Goal: Task Accomplishment & Management: Complete application form

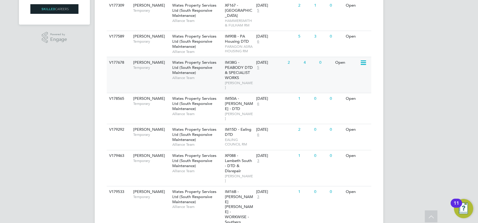
scroll to position [150, 0]
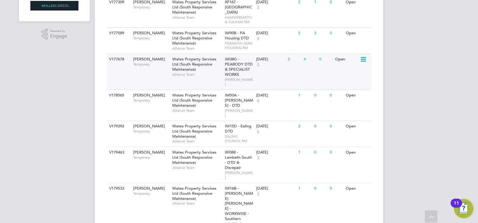
click at [257, 72] on div "V177678 Carpenter BC Temporary Wates Property Services Ltd (South Responsive Ma…" at bounding box center [239, 71] width 264 height 36
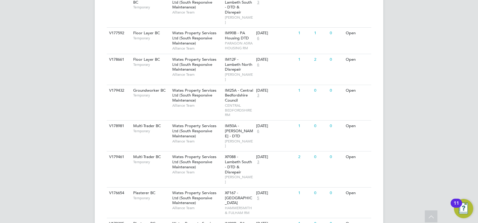
scroll to position [421, 0]
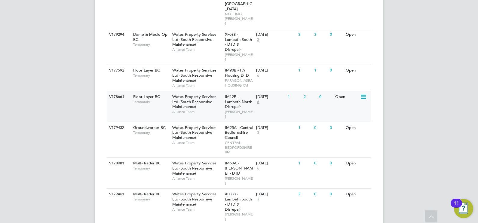
click at [207, 91] on div "Wates Property Services Ltd (South Responsive Maintenance) Alliance Team" at bounding box center [197, 104] width 53 height 26
click at [211, 189] on div "Wates Property Services Ltd (South Responsive Maintenance) Alliance Team" at bounding box center [197, 202] width 53 height 26
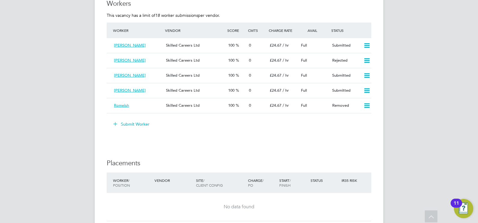
click at [144, 124] on button "Submit Worker" at bounding box center [131, 124] width 45 height 10
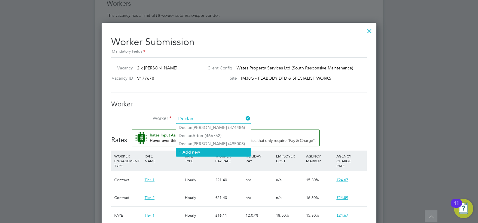
type input "Declan"
click at [201, 151] on li "+ Add new" at bounding box center [213, 152] width 75 height 8
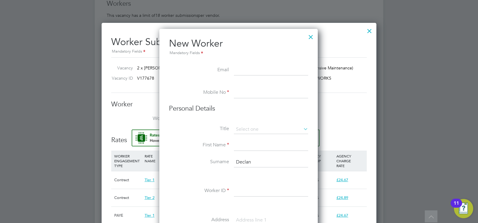
click at [248, 194] on input at bounding box center [271, 191] width 74 height 11
paste input "360992"
type input "360992"
click at [246, 145] on input at bounding box center [271, 145] width 74 height 11
paste input "Declan"
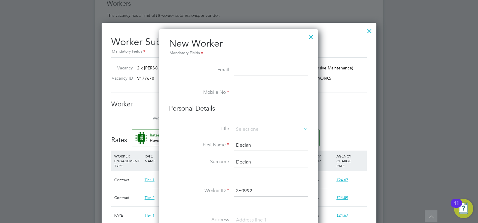
type input "Declan"
click at [246, 161] on input "Declan" at bounding box center [271, 162] width 74 height 11
type input "Meaney"
click at [243, 95] on input at bounding box center [271, 92] width 74 height 11
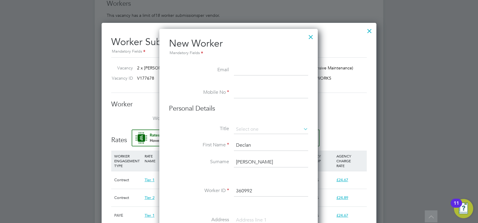
paste input "07551565411"
type input "07551565411"
click at [257, 127] on input at bounding box center [271, 129] width 74 height 9
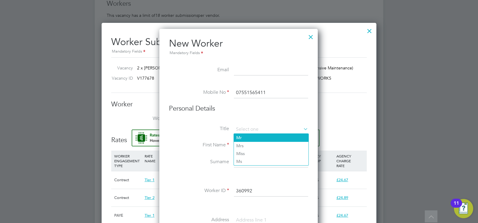
click at [248, 135] on li "Mr" at bounding box center [271, 138] width 75 height 8
type input "Mr"
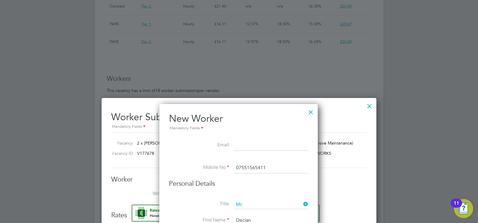
scroll to position [751, 0]
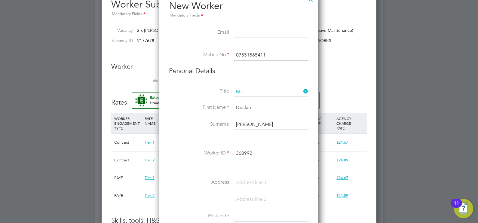
click at [237, 31] on input at bounding box center [271, 32] width 74 height 11
paste input "Dlmplumbingcarpentryservices@outlook.com"
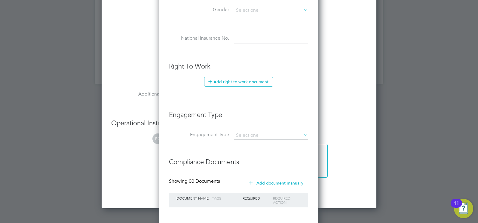
scroll to position [1014, 0]
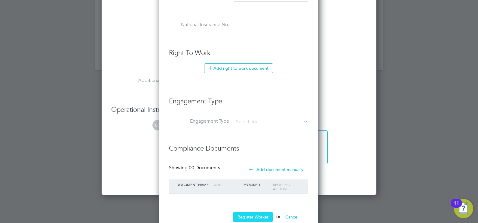
type input "Dlmplumbingcarpentryservices@outlook.com"
click at [251, 212] on button "Register Worker" at bounding box center [253, 217] width 41 height 10
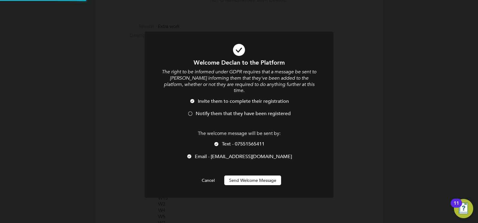
scroll to position [0, 0]
click at [234, 111] on span "Notify them that they have been registered" at bounding box center [243, 114] width 95 height 6
click at [243, 176] on button "Send Welcome Message" at bounding box center [252, 181] width 57 height 10
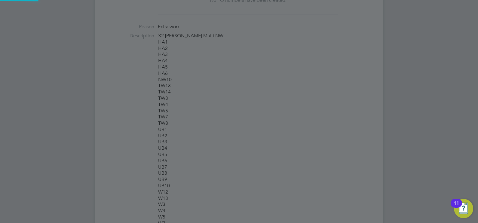
scroll to position [510, 159]
type input "Declan Meaney (360992)"
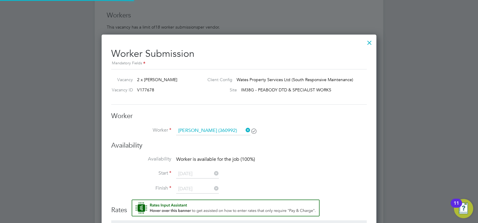
scroll to position [714, 0]
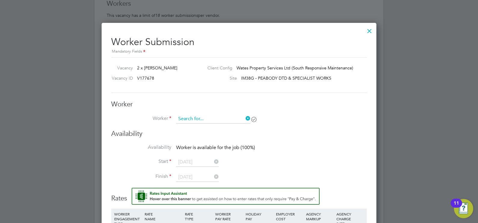
click at [209, 117] on input at bounding box center [213, 118] width 74 height 9
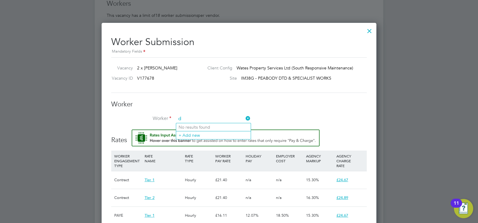
scroll to position [478, 275]
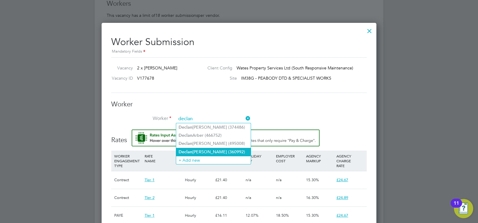
click at [213, 148] on li "Declan Meaney (360992)" at bounding box center [213, 152] width 75 height 8
type input "Declan Meaney (360992)"
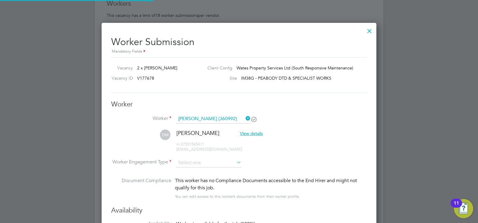
scroll to position [612, 275]
click at [194, 162] on input at bounding box center [208, 162] width 65 height 9
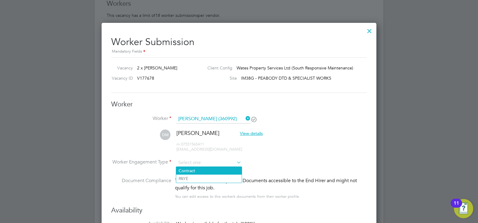
click at [191, 169] on li "Contract" at bounding box center [209, 171] width 66 height 8
type input "Contract"
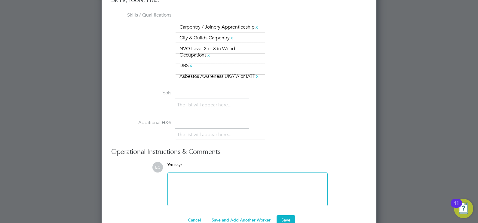
scroll to position [1105, 0]
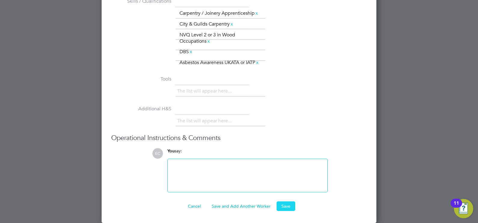
click at [287, 207] on button "Save" at bounding box center [285, 206] width 19 height 10
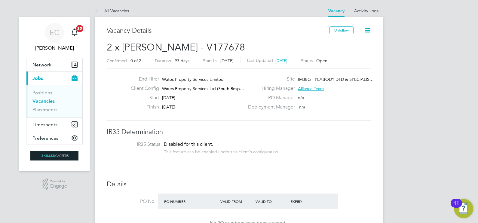
click at [49, 101] on link "Vacancies" at bounding box center [43, 101] width 22 height 6
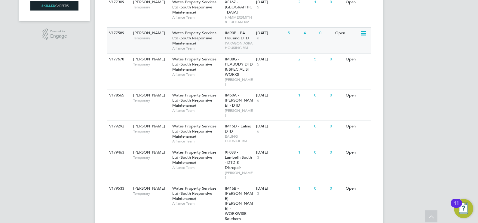
click at [225, 41] on span "PARAGON ASRA HOUSING RM" at bounding box center [239, 45] width 29 height 9
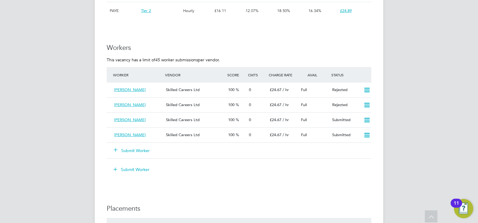
click at [139, 148] on button "Submit Worker" at bounding box center [132, 151] width 36 height 6
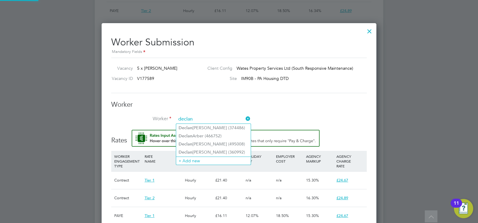
type input "declan"
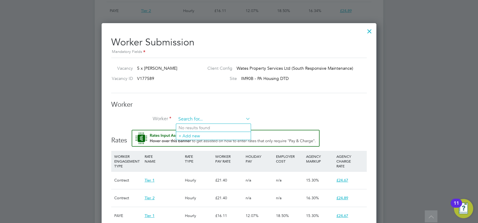
click at [192, 119] on input at bounding box center [213, 119] width 74 height 9
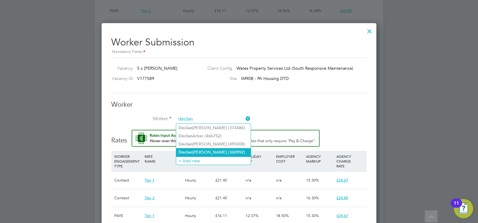
click at [208, 148] on li "[PERSON_NAME] (360992)" at bounding box center [213, 152] width 75 height 8
type input "[PERSON_NAME] (360992)"
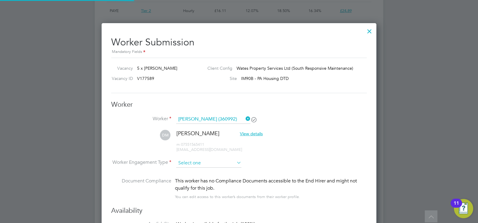
click at [195, 165] on input at bounding box center [208, 163] width 65 height 9
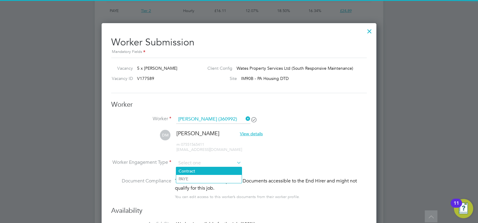
click at [189, 168] on li "Contract" at bounding box center [209, 171] width 66 height 8
type input "Contract"
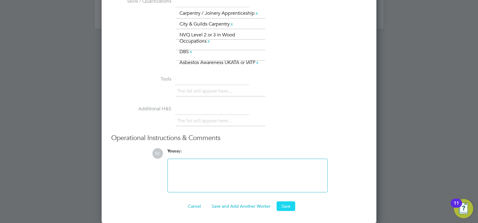
click at [282, 204] on button "Save" at bounding box center [285, 206] width 19 height 10
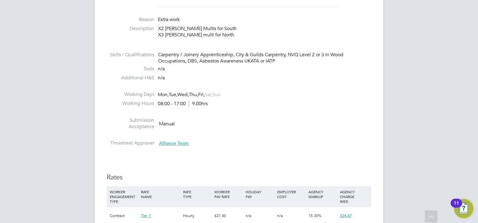
scroll to position [188, 0]
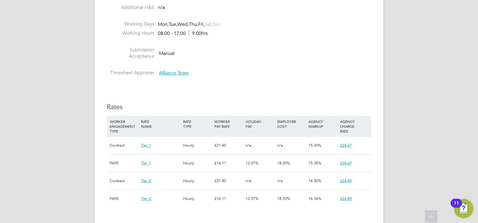
scroll to position [413, 0]
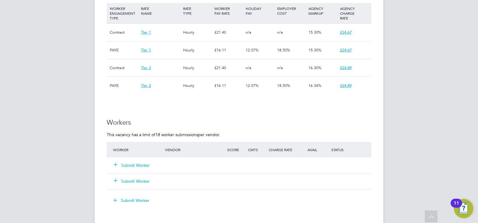
click at [137, 162] on button "Submit Worker" at bounding box center [132, 165] width 36 height 6
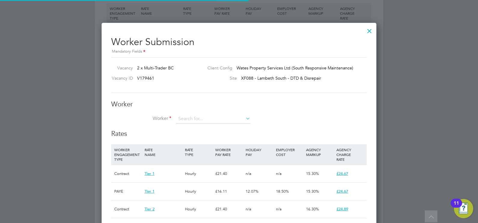
scroll to position [18, 41]
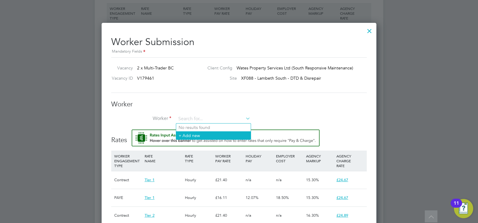
click at [202, 135] on li "+ Add new" at bounding box center [213, 135] width 75 height 8
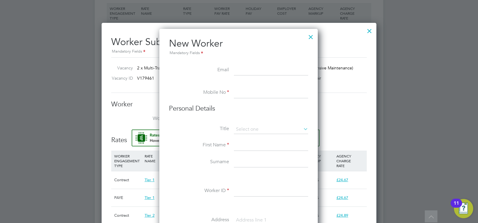
paste input "[PERSON_NAME][EMAIL_ADDRESS][PERSON_NAME][DOMAIN_NAME]"
type input "[PERSON_NAME][EMAIL_ADDRESS][PERSON_NAME][DOMAIN_NAME]"
click at [261, 93] on input at bounding box center [271, 92] width 74 height 11
click at [240, 189] on input at bounding box center [271, 191] width 74 height 11
paste input "504649"
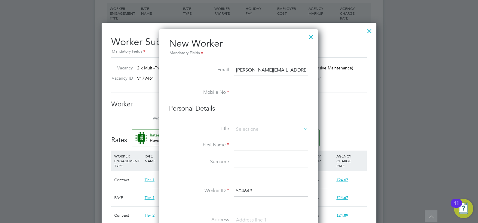
type input "504649"
click at [244, 144] on input at bounding box center [271, 145] width 74 height 11
click at [248, 145] on input at bounding box center [271, 145] width 74 height 11
paste input "[PERSON_NAME]"
type input "[PERSON_NAME]"
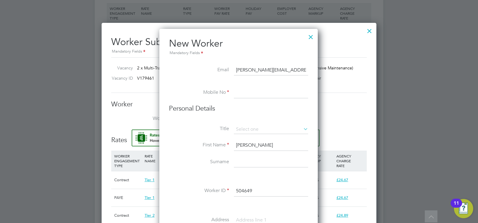
click at [242, 163] on input at bounding box center [271, 162] width 74 height 11
paste input "[PERSON_NAME]"
type input "[PERSON_NAME]"
click at [245, 130] on input at bounding box center [271, 129] width 74 height 9
click at [245, 137] on li "Mr" at bounding box center [271, 138] width 75 height 8
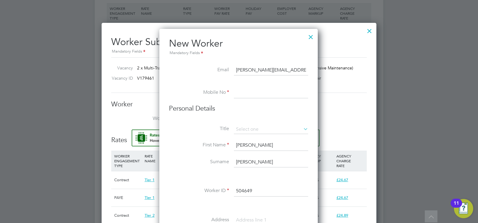
type input "Mr"
click at [237, 93] on input at bounding box center [271, 92] width 74 height 11
paste input "7753 351727"
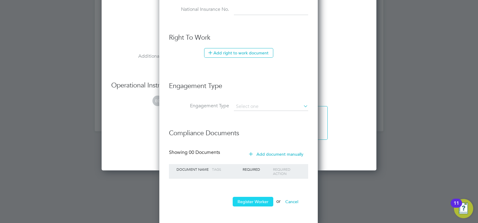
type input "07753 351727"
click at [255, 200] on button "Register Worker" at bounding box center [253, 202] width 41 height 10
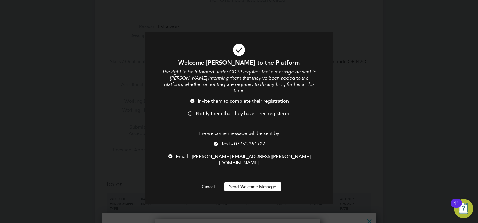
click at [245, 111] on span "Notify them that they have been registered" at bounding box center [243, 114] width 95 height 6
click at [252, 182] on button "Send Welcome Message" at bounding box center [252, 187] width 57 height 10
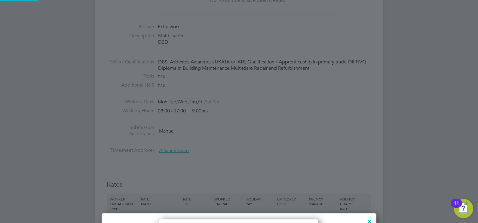
type input "[PERSON_NAME] (504649)"
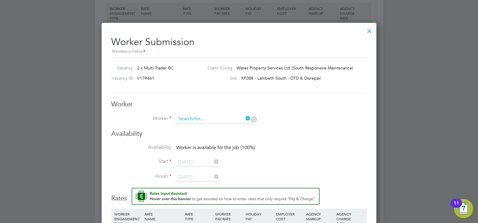
click at [218, 116] on input at bounding box center [213, 118] width 74 height 9
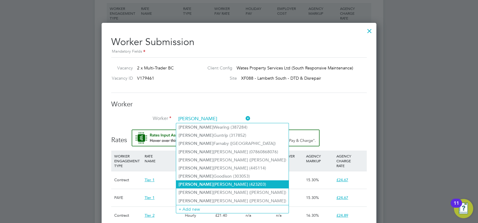
click at [228, 180] on li "[PERSON_NAME] (423203)" at bounding box center [232, 184] width 112 height 8
type input "[PERSON_NAME] (423203)"
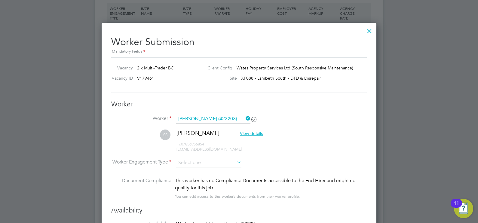
click at [244, 115] on icon at bounding box center [244, 118] width 0 height 8
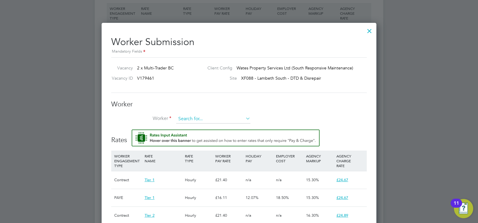
click at [221, 118] on input at bounding box center [213, 118] width 74 height 9
type input "[PERSON_NAME]"
click at [210, 121] on input at bounding box center [213, 118] width 74 height 9
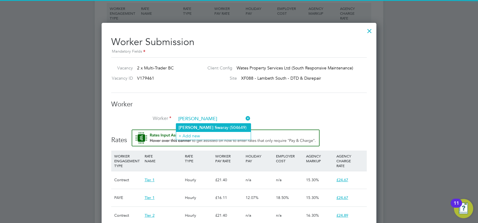
click at [210, 126] on li "[PERSON_NAME] Swa [PERSON_NAME] (504649)" at bounding box center [213, 128] width 75 height 8
type input "[PERSON_NAME] (504649)"
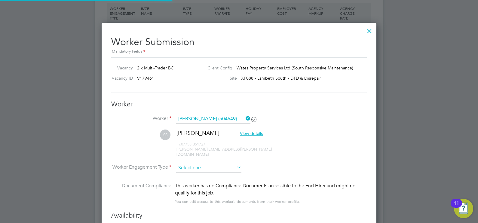
click at [197, 163] on input at bounding box center [208, 167] width 65 height 9
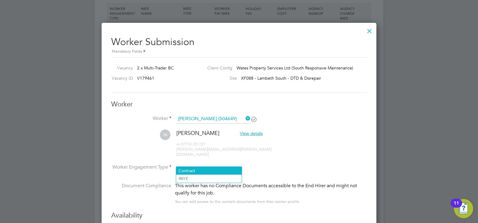
click at [191, 169] on li "Contract" at bounding box center [209, 171] width 66 height 8
type input "Contract"
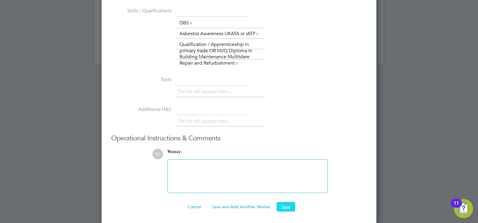
click at [286, 204] on button "Save" at bounding box center [285, 207] width 19 height 10
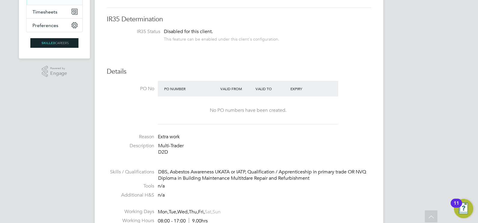
scroll to position [0, 0]
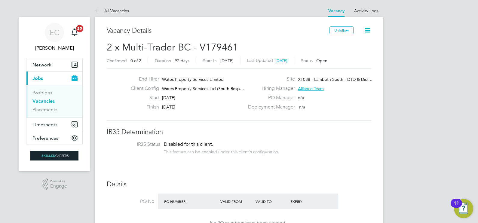
click at [215, 46] on span "2 x Multi-Trader BC - V179461" at bounding box center [172, 47] width 131 height 12
copy span "V179461"
